Goal: Task Accomplishment & Management: Complete application form

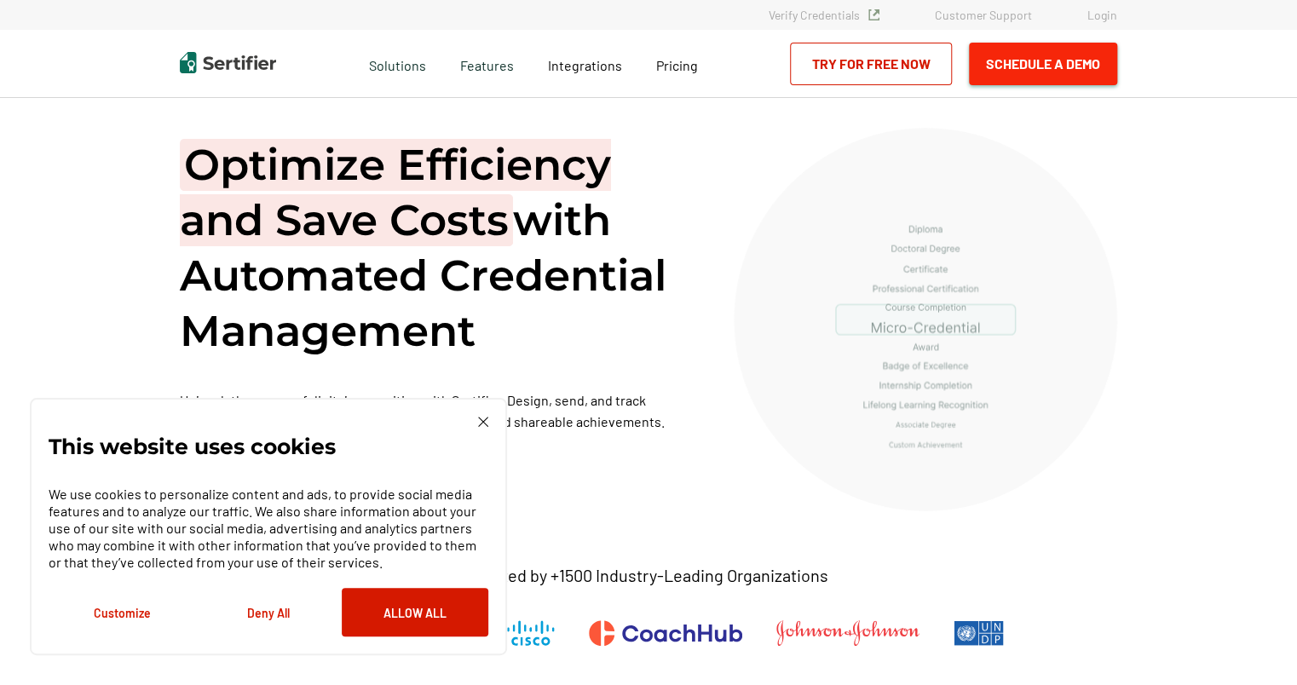
click at [1060, 62] on button "Schedule a Demo" at bounding box center [1043, 64] width 148 height 43
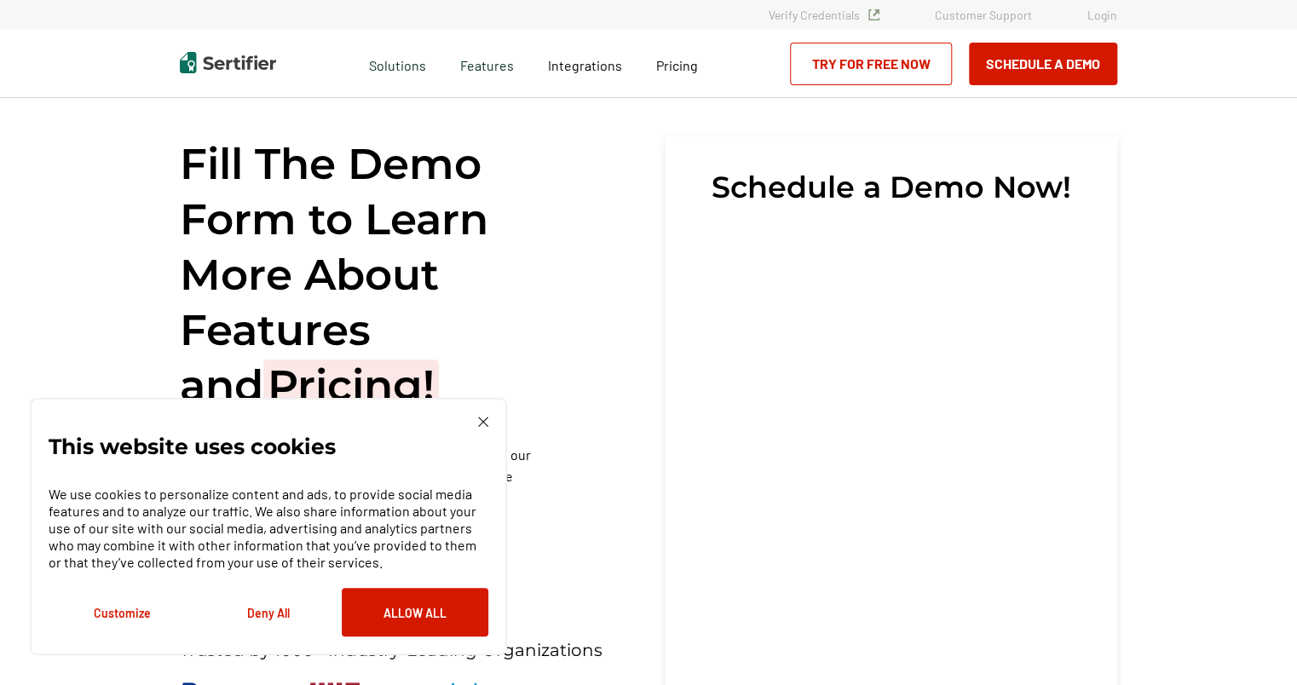
click at [482, 423] on img at bounding box center [483, 422] width 10 height 10
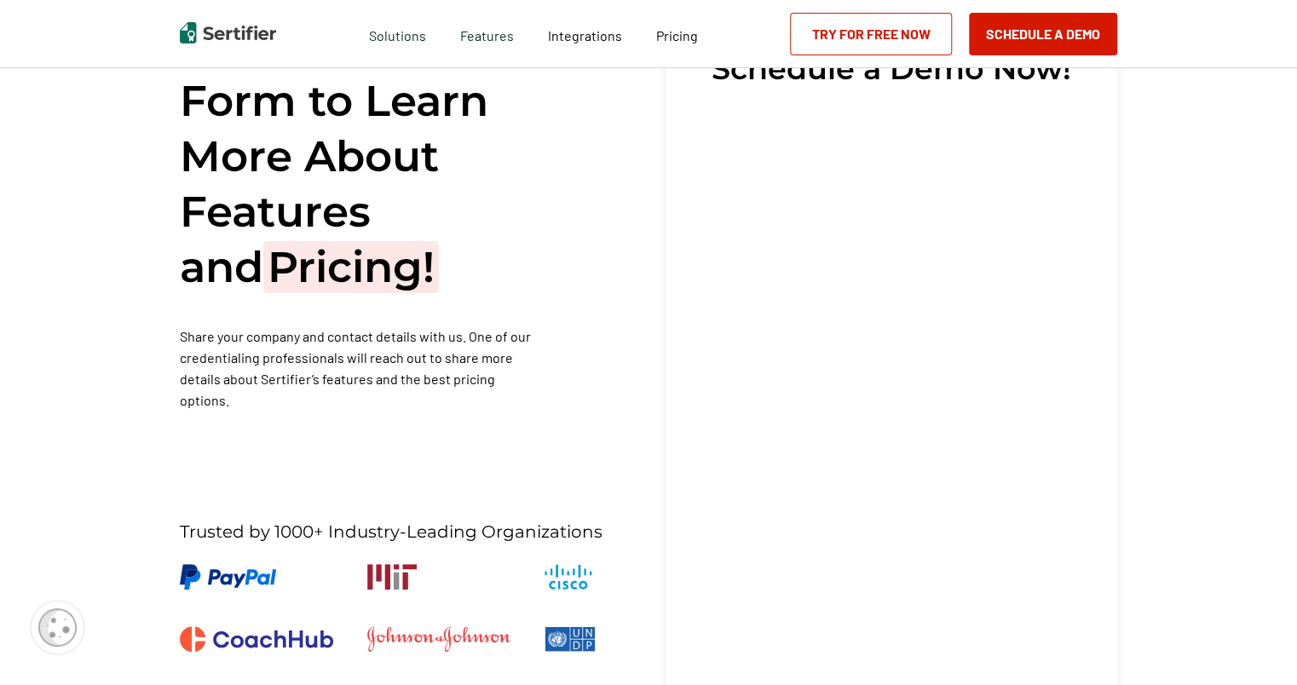
scroll to position [112, 0]
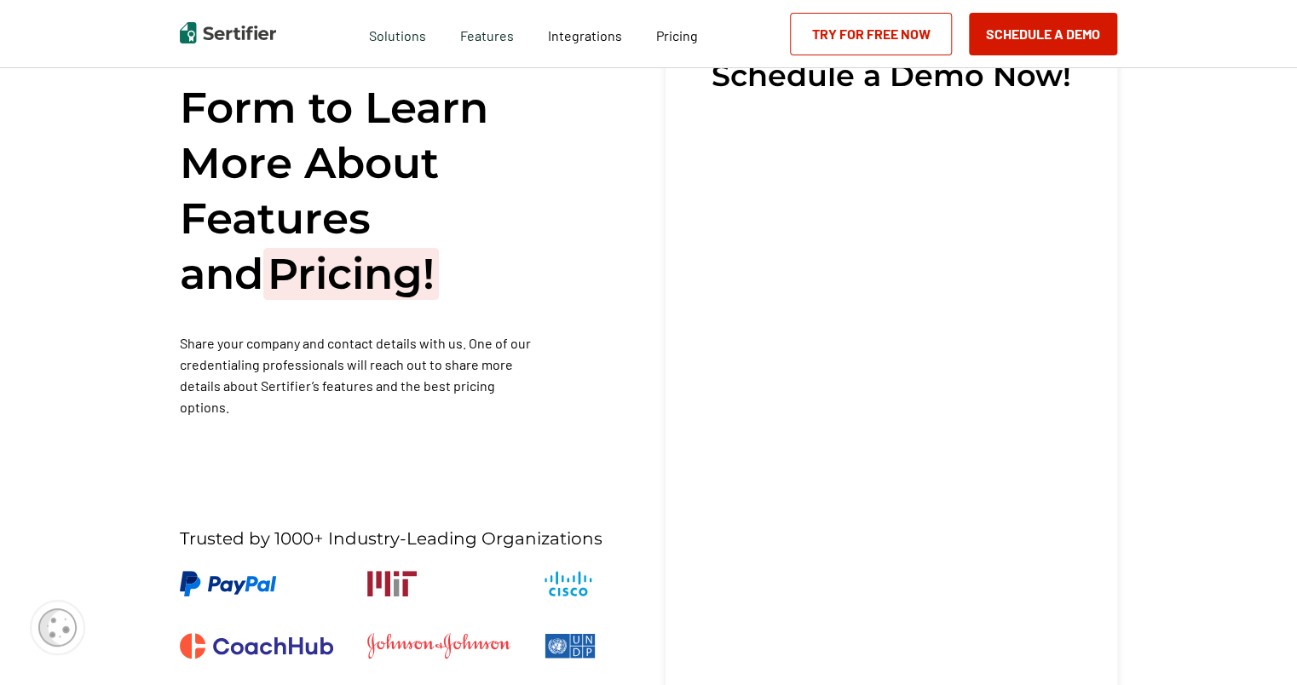
click at [1244, 381] on div "Fill The Demo Form to Learn More About Features and Pricing! Share your company…" at bounding box center [648, 446] width 1297 height 921
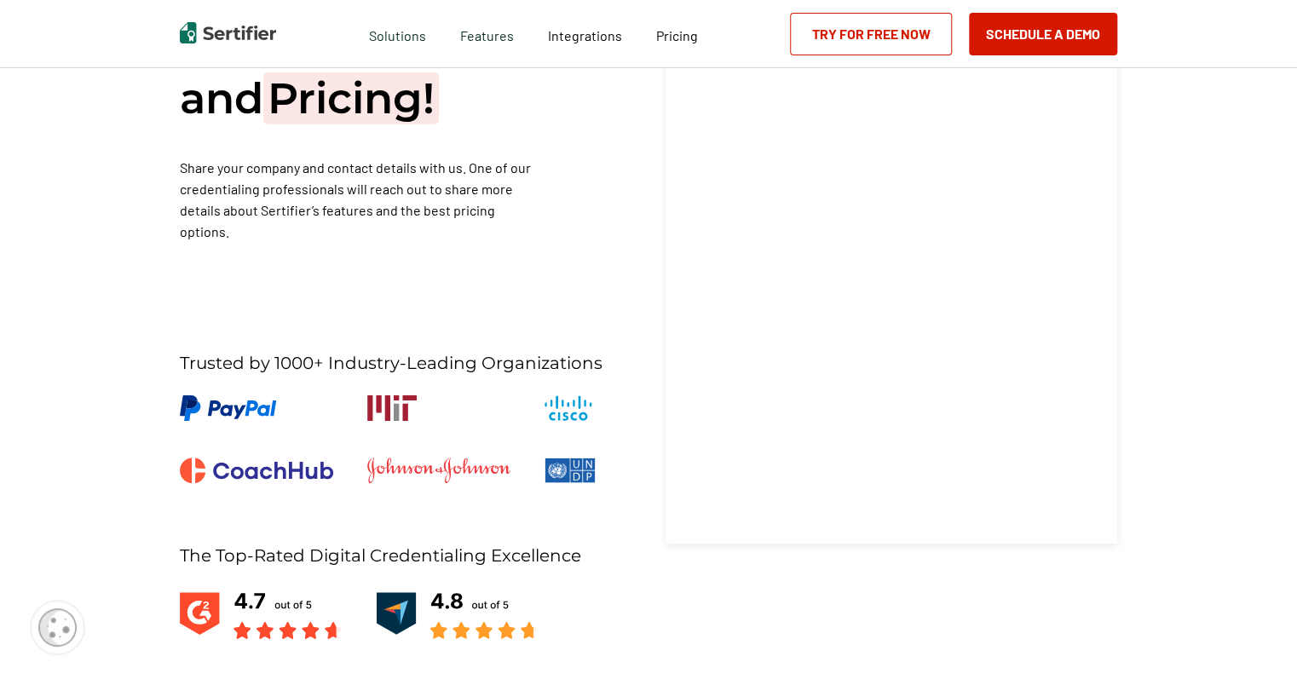
click at [1174, 372] on div "Fill The Demo Form to Learn More About Features and Pricing! Share your company…" at bounding box center [648, 271] width 1297 height 921
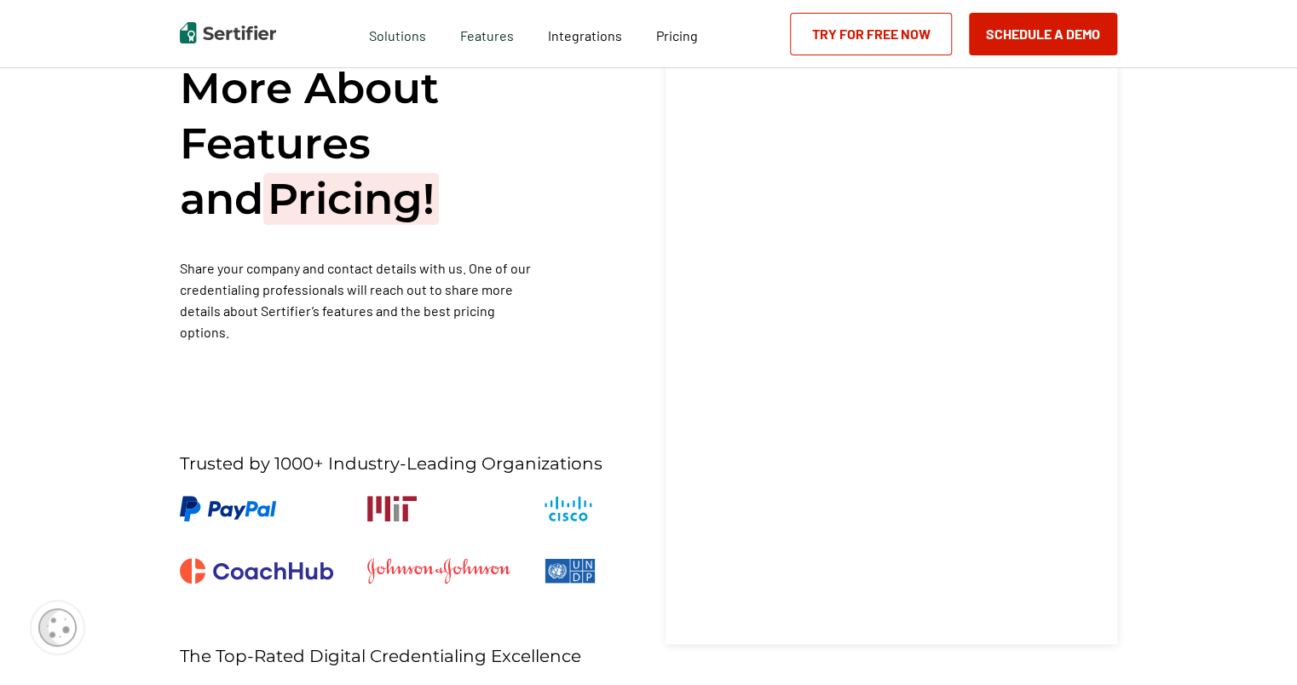
scroll to position [55, 0]
